Goal: Task Accomplishment & Management: Manage account settings

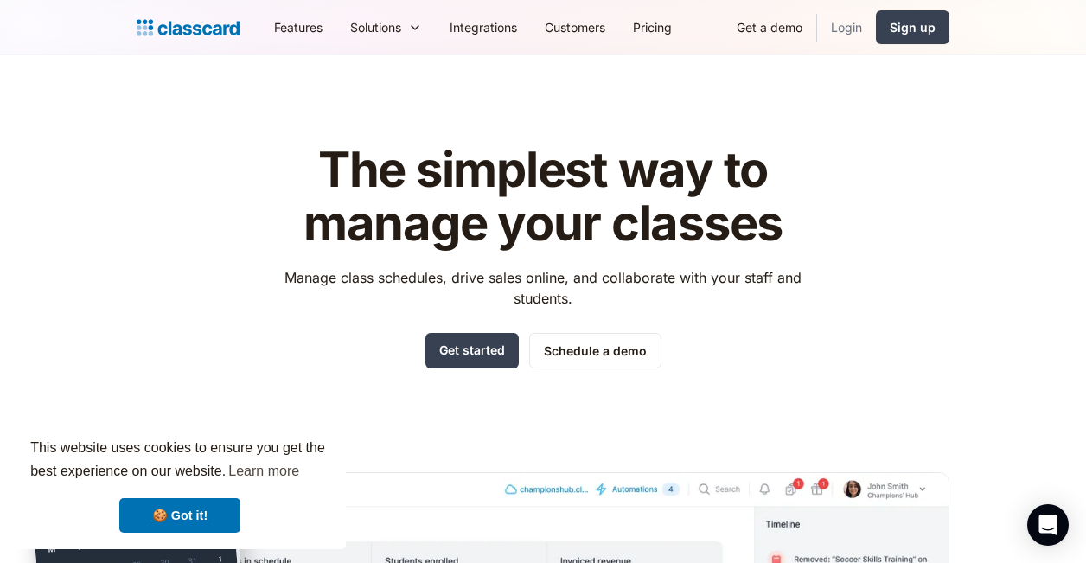
click at [847, 27] on link "Login" at bounding box center [846, 27] width 59 height 39
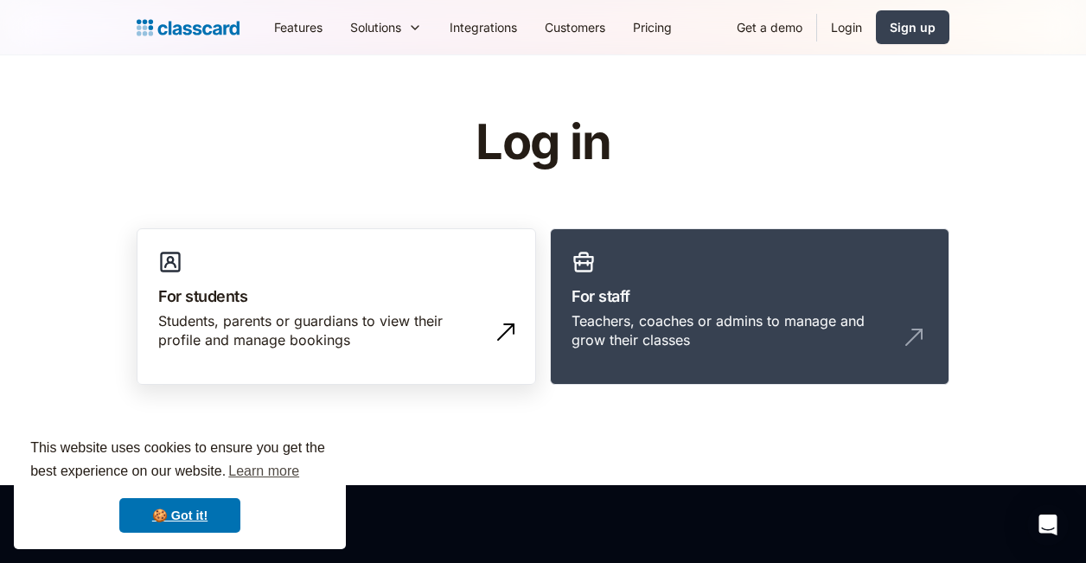
click at [307, 277] on link "For students Students, parents or guardians to view their profile and manage bo…" at bounding box center [337, 306] width 400 height 157
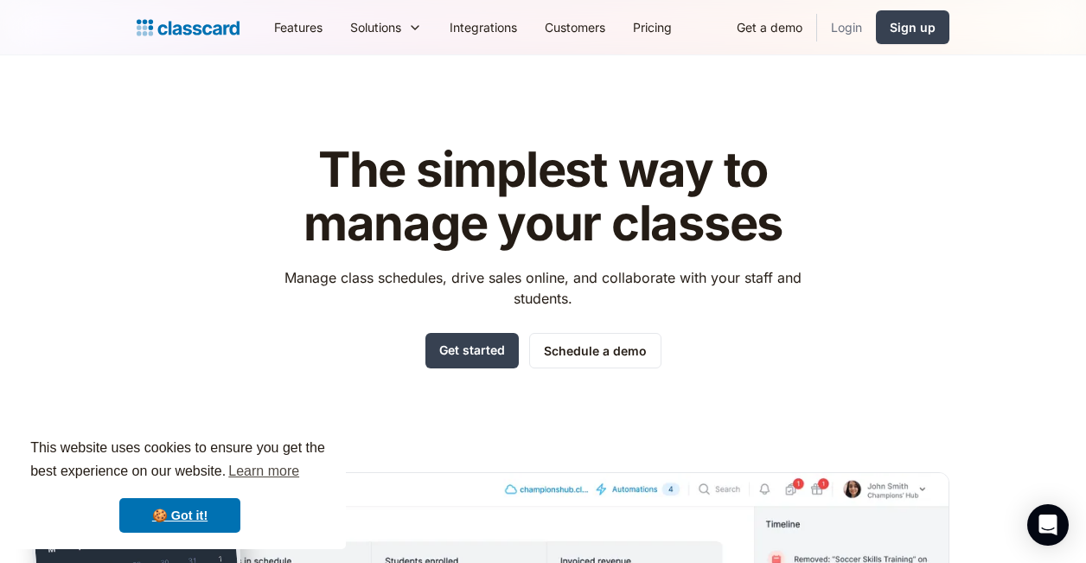
click at [847, 25] on link "Login" at bounding box center [846, 27] width 59 height 39
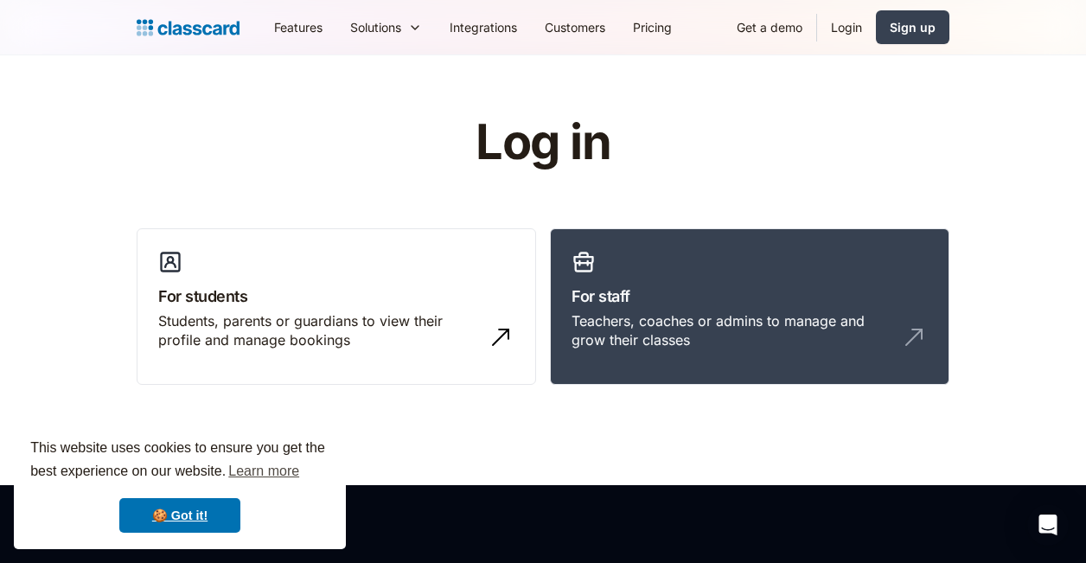
click at [846, 24] on link "Login" at bounding box center [846, 27] width 59 height 39
click at [842, 28] on link "Login" at bounding box center [846, 27] width 59 height 39
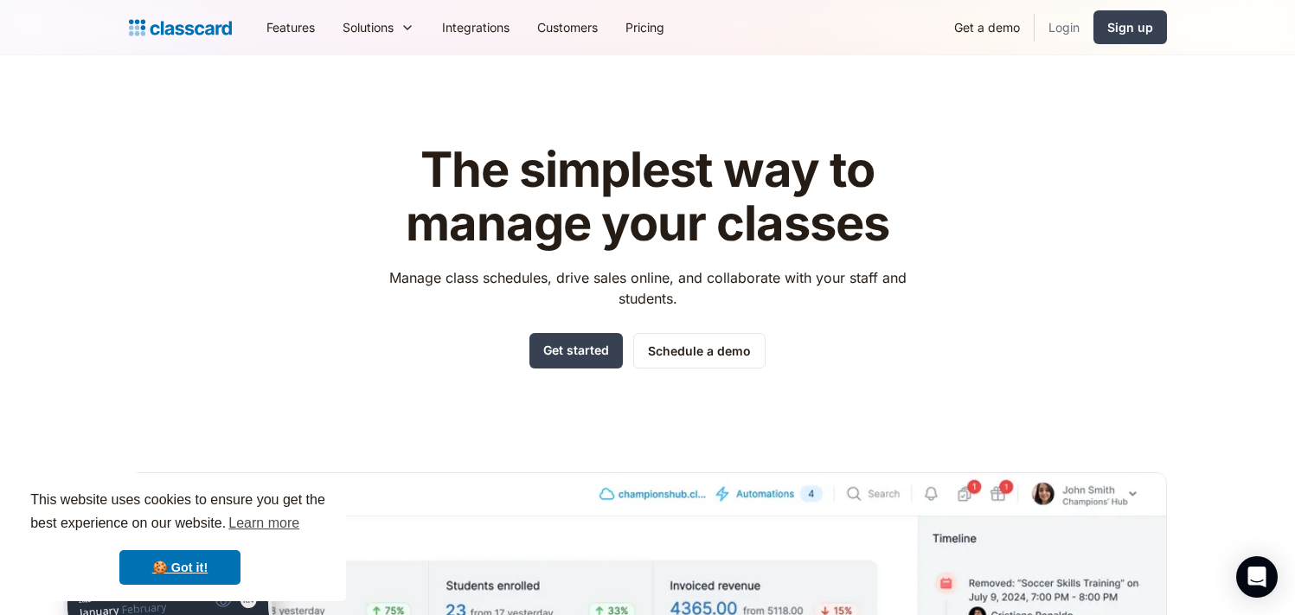
click at [1052, 21] on link "Login" at bounding box center [1063, 27] width 59 height 39
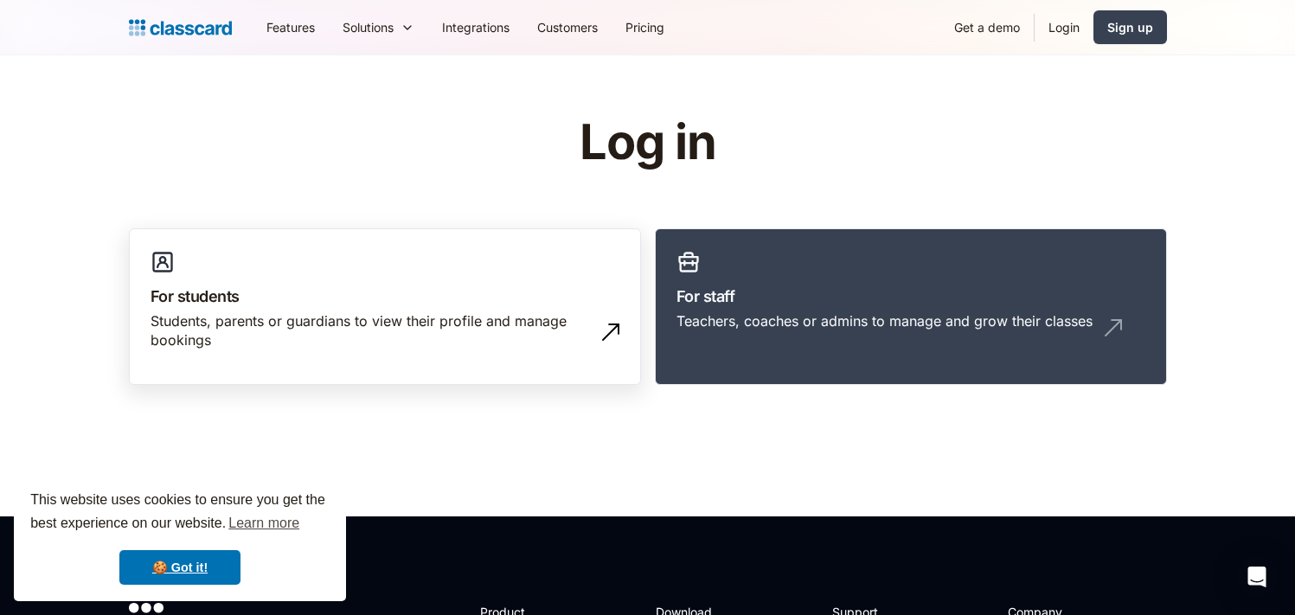
click at [505, 319] on div "Students, parents or guardians to view their profile and manage bookings" at bounding box center [367, 330] width 434 height 39
